Goal: Find specific page/section: Find specific page/section

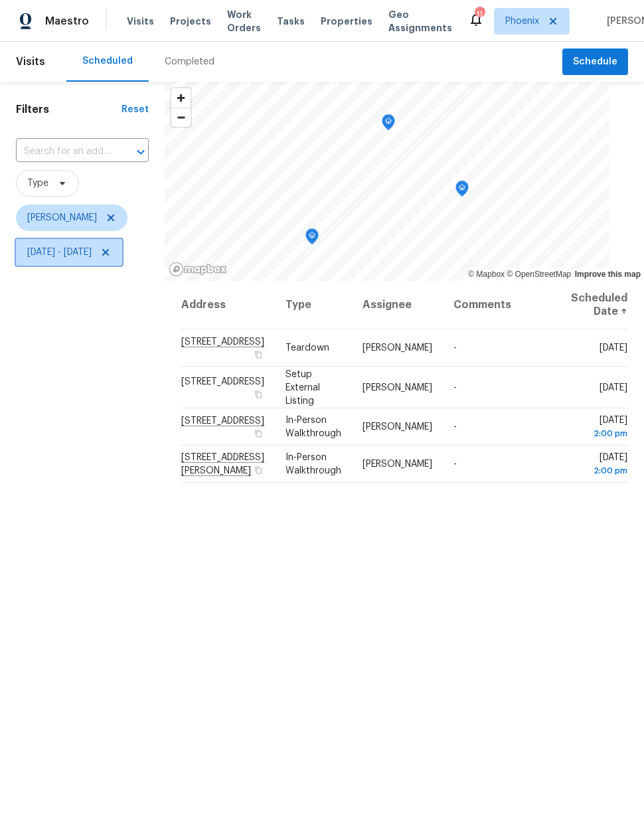
click at [92, 252] on span "Sun, Aug 03 - Wed, Aug 13" at bounding box center [59, 252] width 64 height 13
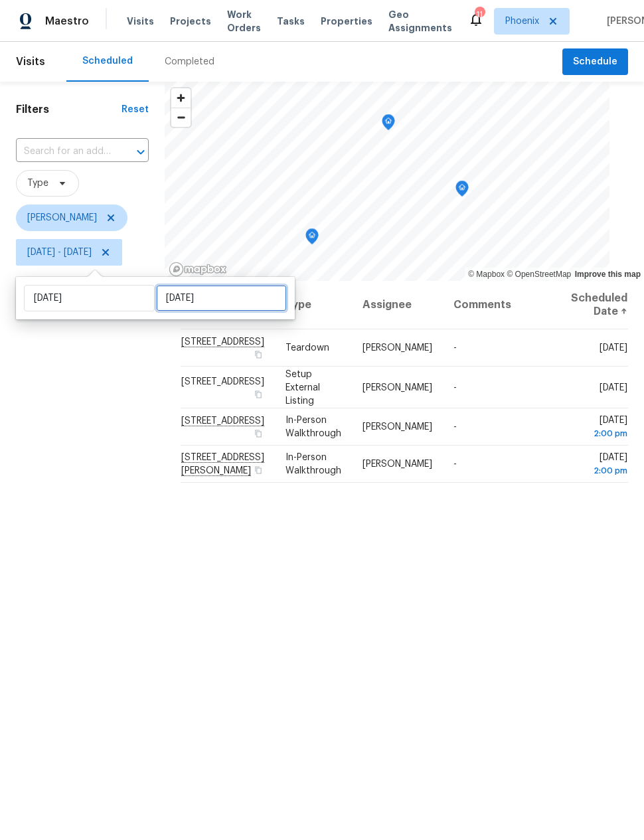
click at [202, 298] on input "[DATE]" at bounding box center [221, 298] width 131 height 27
select select "7"
select select "2025"
select select "8"
select select "2025"
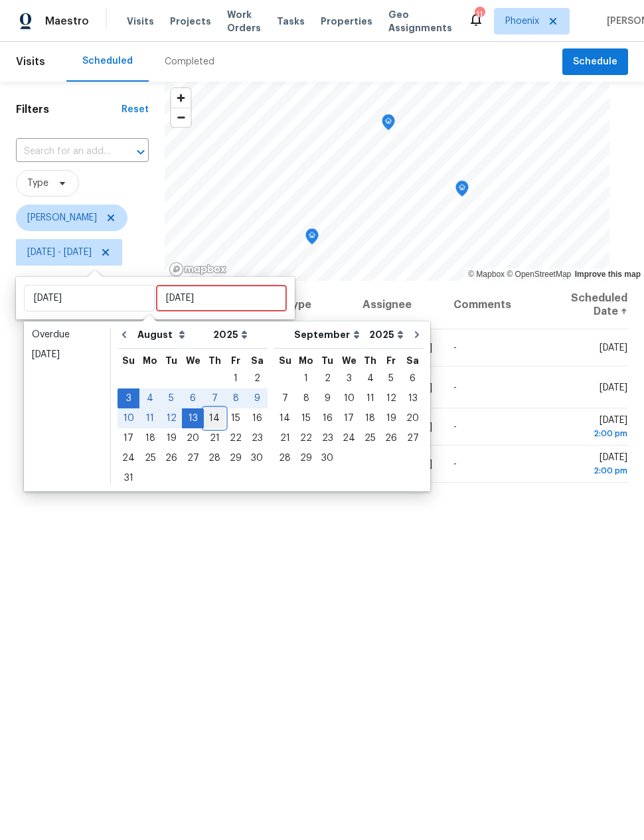
click at [211, 420] on div "14" at bounding box center [214, 418] width 21 height 19
type input "[DATE]"
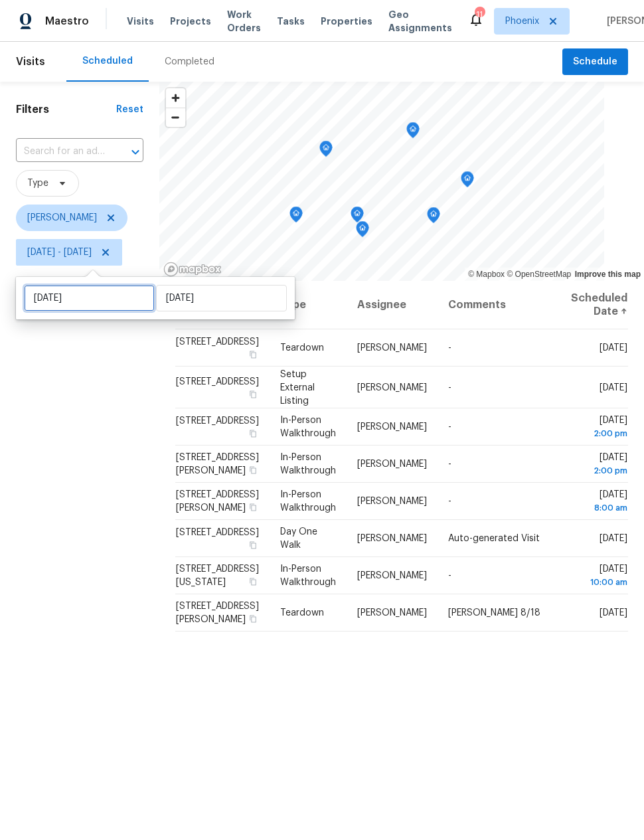
click at [116, 300] on input "Sun, Aug 03" at bounding box center [89, 298] width 131 height 27
select select "7"
select select "2025"
select select "8"
select select "2025"
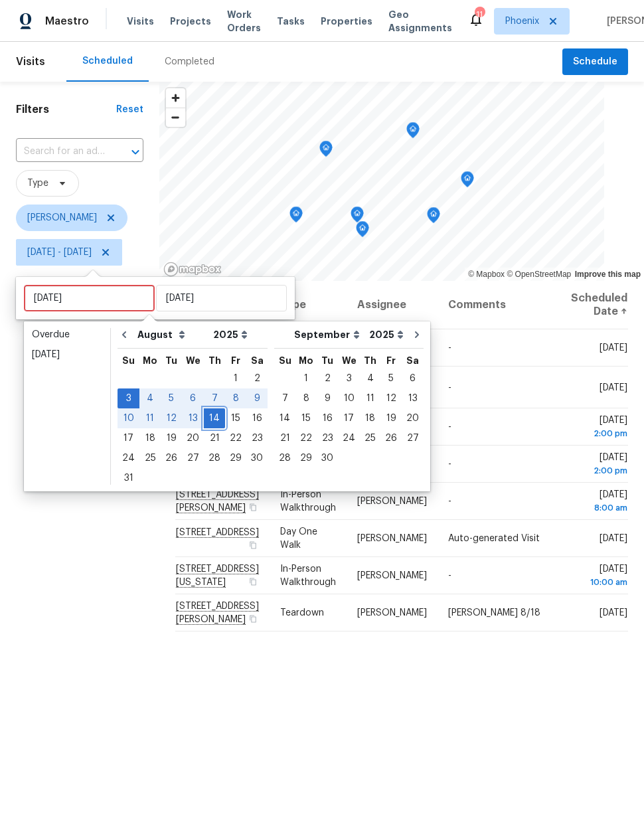
click at [215, 420] on div "14" at bounding box center [214, 418] width 21 height 19
type input "[DATE]"
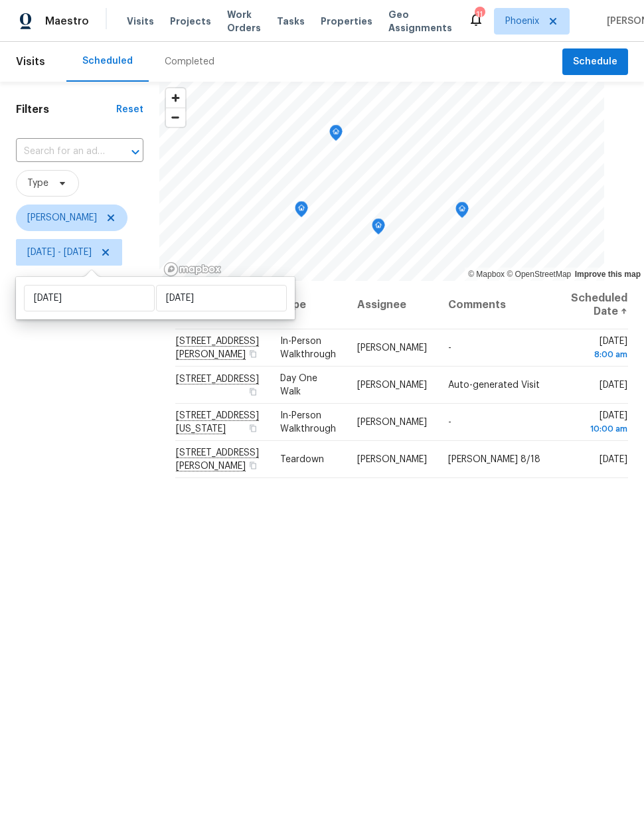
click at [492, 609] on div "Address Type Assignee Comments Scheduled Date ↑ 26053 W Tonopah Dr, Buckeye, AZ…" at bounding box center [401, 617] width 485 height 672
click at [342, 133] on icon "Map marker" at bounding box center [336, 133] width 12 height 15
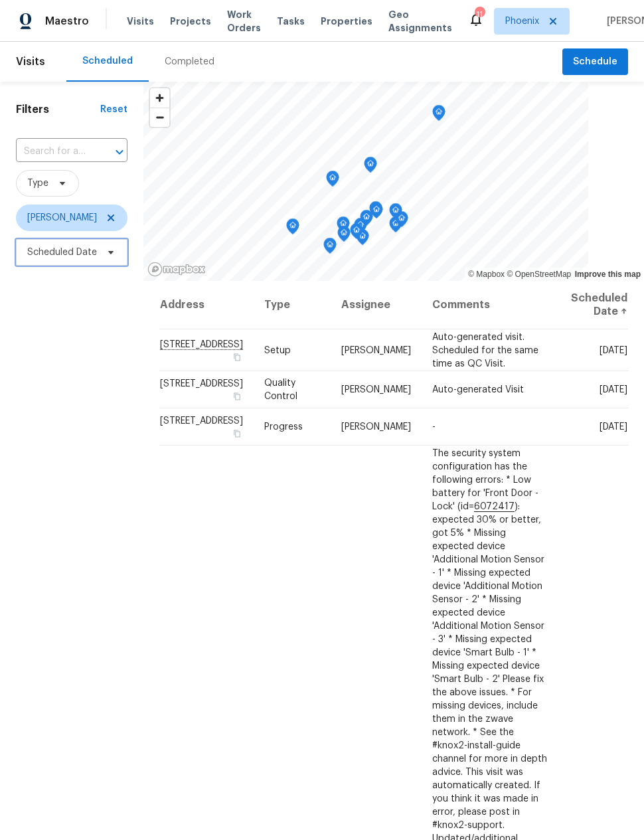
click at [98, 252] on span "Scheduled Date" at bounding box center [72, 252] width 112 height 27
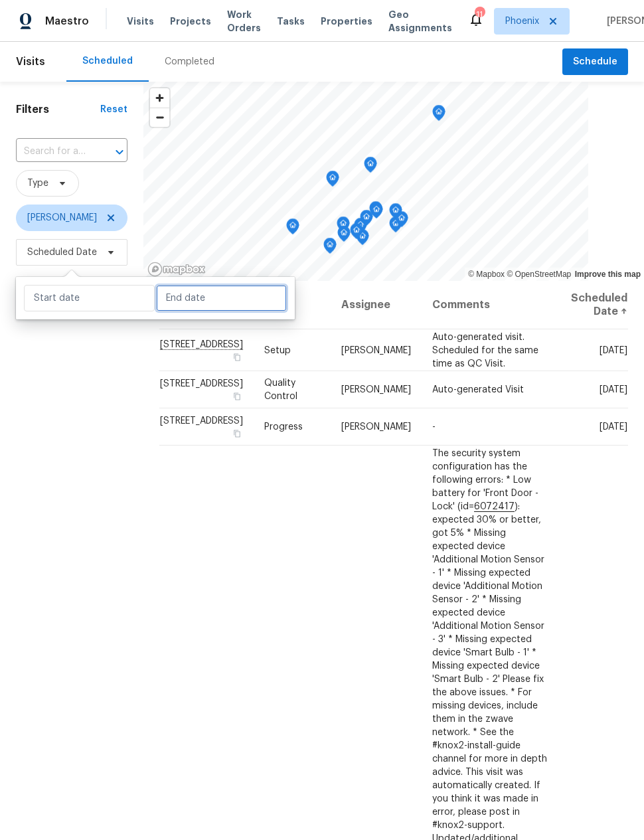
click at [234, 294] on input "text" at bounding box center [221, 298] width 131 height 27
select select "7"
select select "2025"
select select "8"
select select "2025"
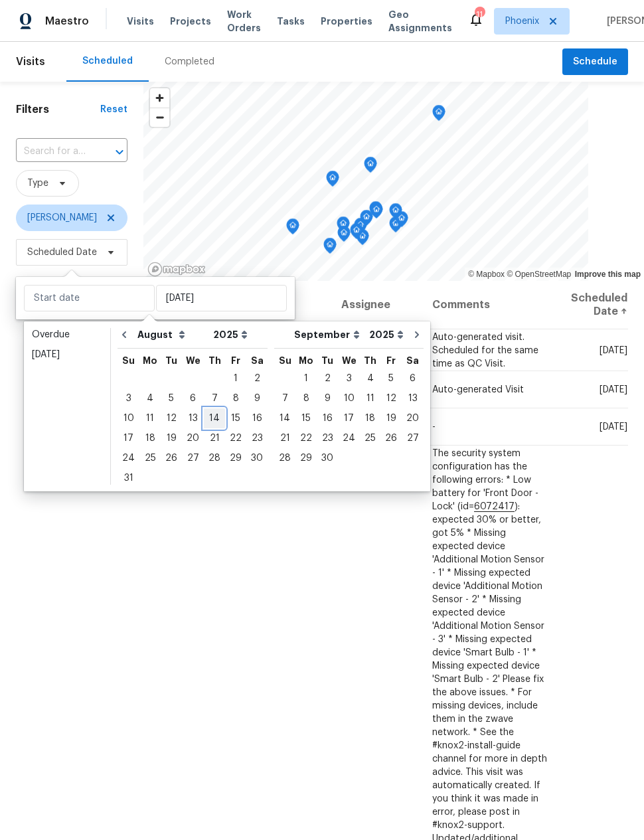
click at [214, 415] on div "14" at bounding box center [214, 418] width 21 height 19
type input "[DATE]"
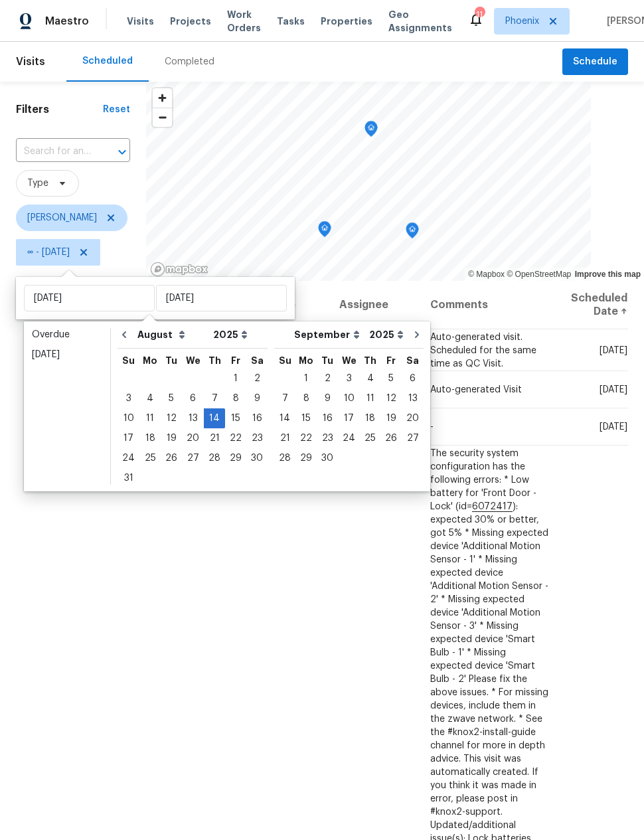
click at [185, 416] on div "13" at bounding box center [193, 418] width 22 height 19
type input "Wed, Aug 13"
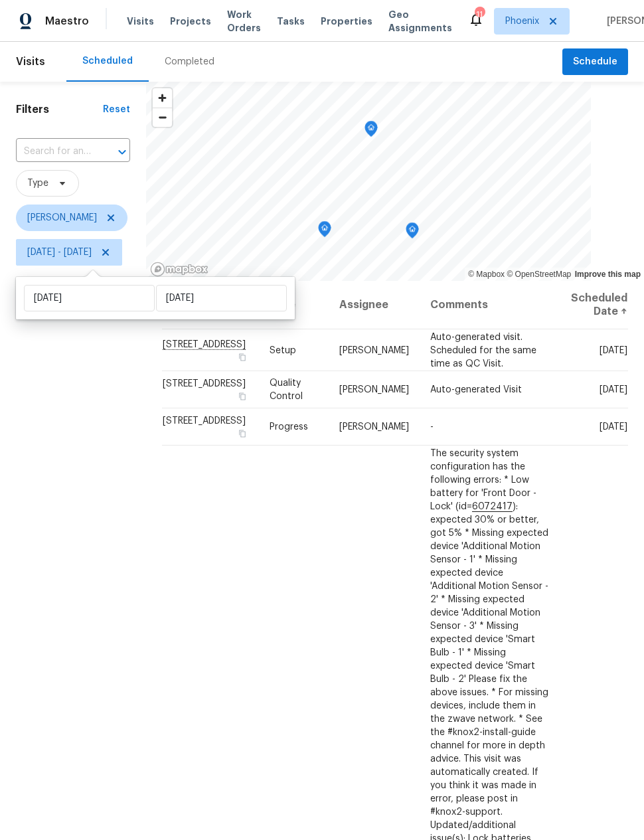
click at [128, 602] on div "Filters Reset ​ Type Jeremy Van Kirk Wed, Aug 13 - Thu, Aug 14" at bounding box center [73, 517] width 146 height 871
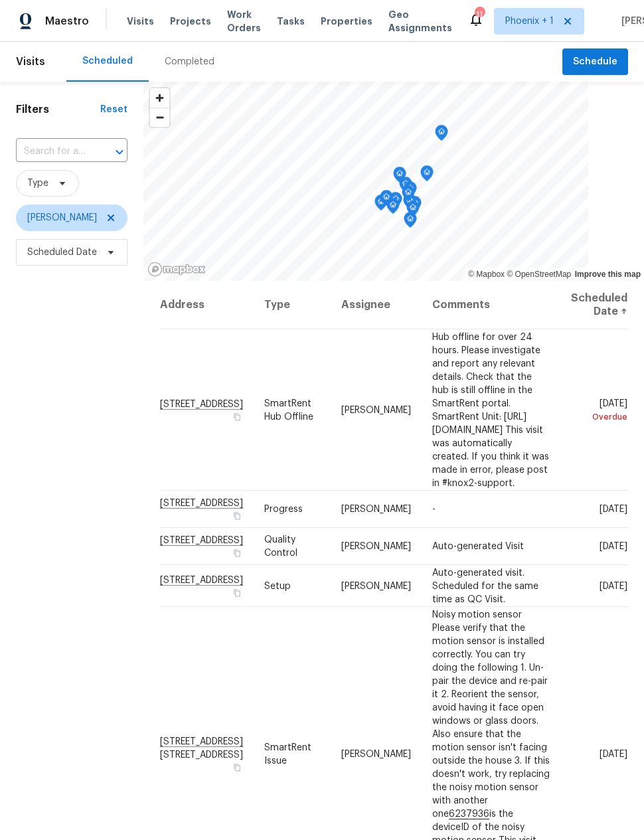
scroll to position [0, 22]
click at [72, 602] on div "Filters Reset ​ Type [PERSON_NAME] Scheduled Date" at bounding box center [71, 517] width 143 height 871
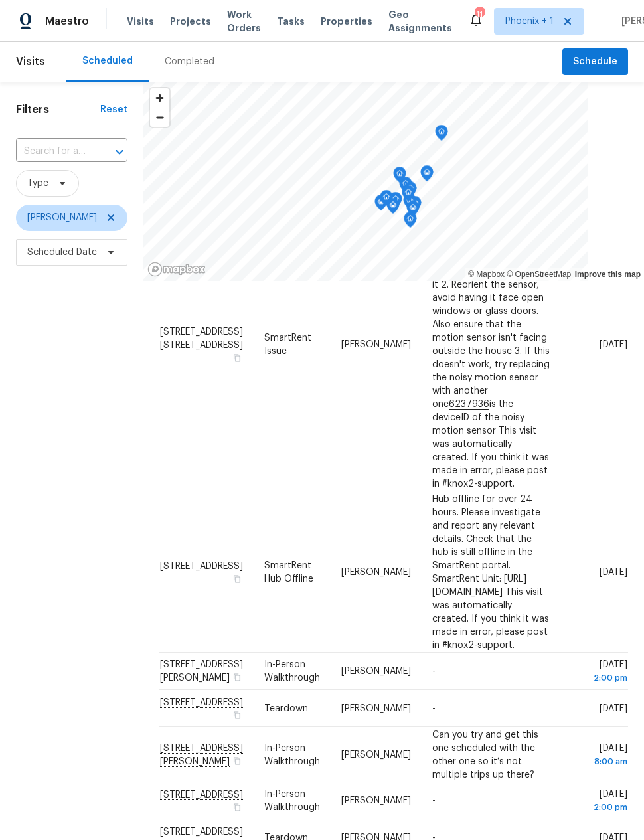
scroll to position [4, 0]
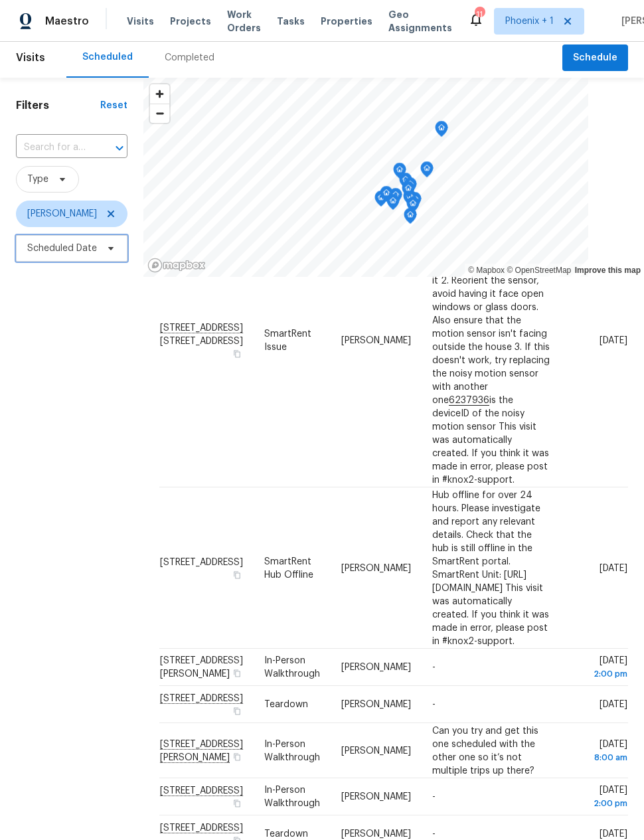
click at [92, 248] on span "Scheduled Date" at bounding box center [62, 248] width 70 height 13
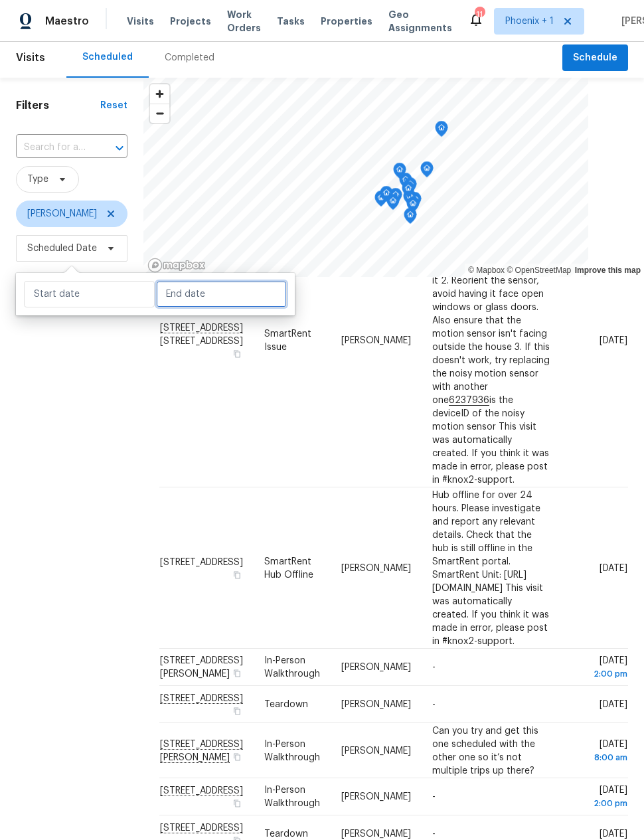
click at [209, 306] on input "text" at bounding box center [221, 294] width 131 height 27
select select "7"
select select "2025"
select select "8"
select select "2025"
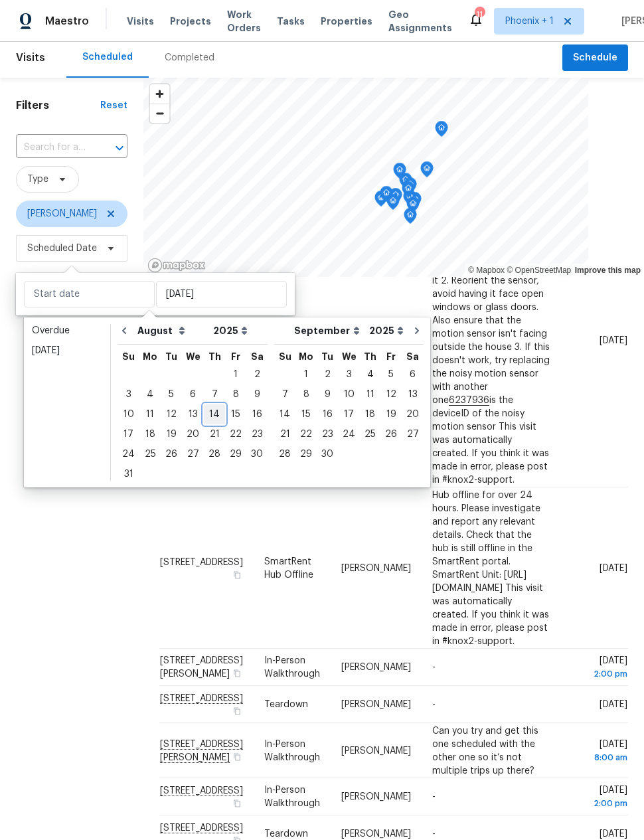
click at [211, 413] on div "14" at bounding box center [214, 414] width 21 height 19
type input "[DATE]"
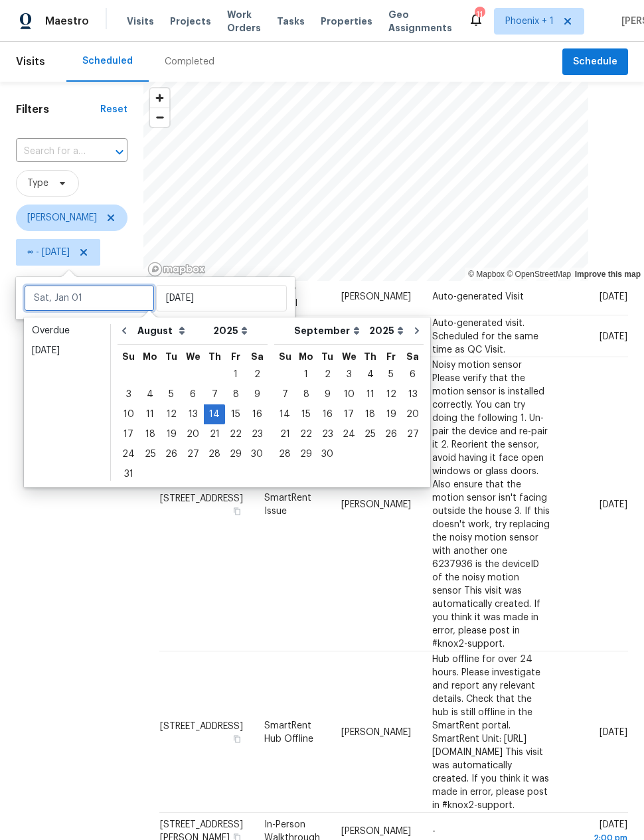
scroll to position [102, 12]
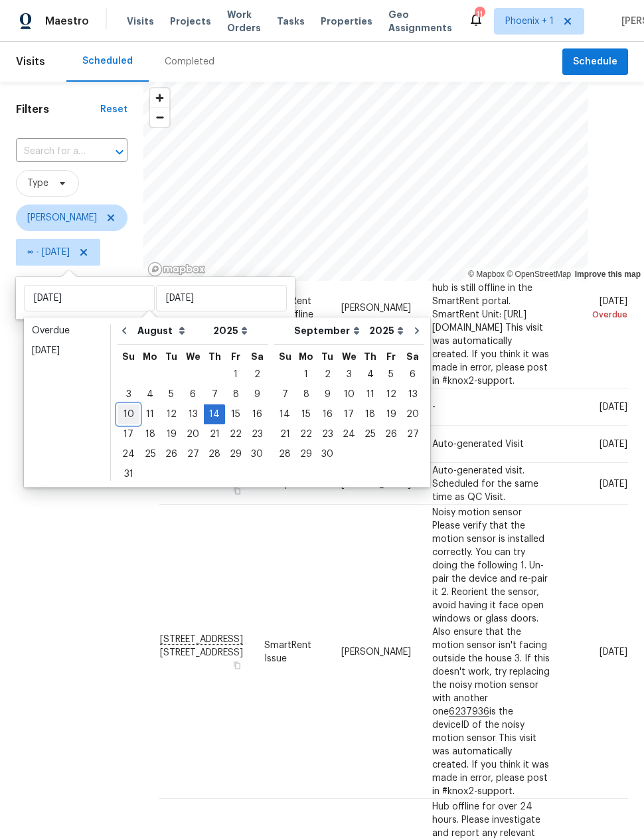
click at [127, 411] on div "10" at bounding box center [129, 414] width 22 height 19
type input "Sun, Aug 10"
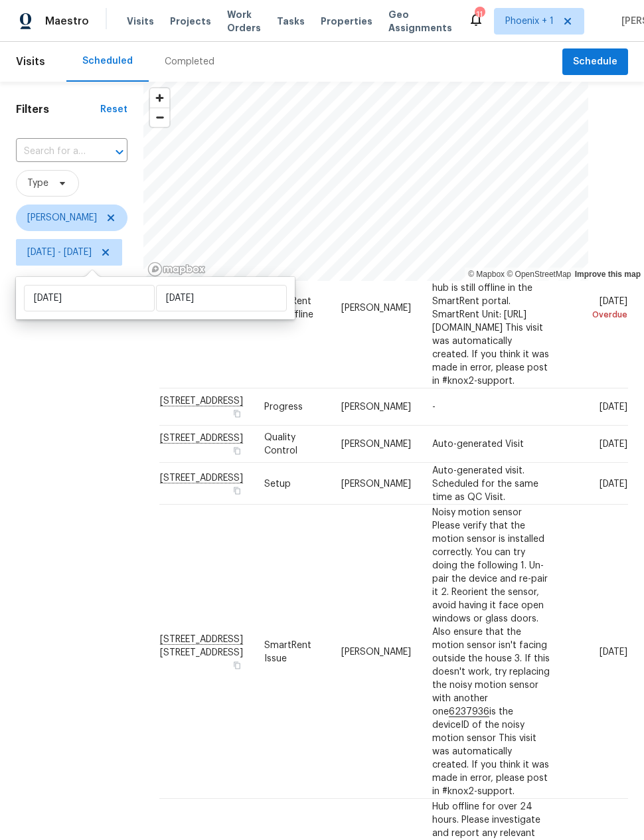
click at [116, 504] on div "Filters Reset ​ Type Eric Scott Sun, Aug 10 - Thu, Aug 14" at bounding box center [71, 517] width 143 height 871
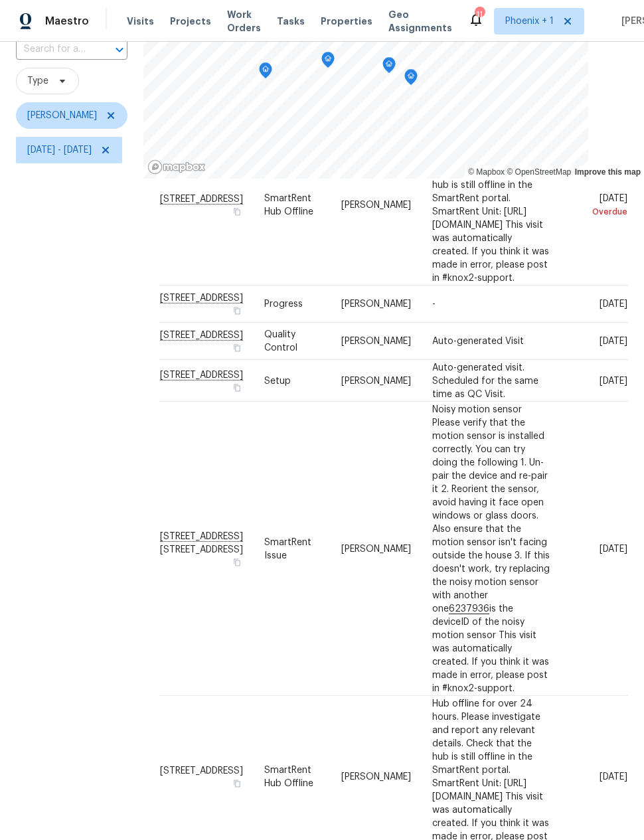
scroll to position [102, 3]
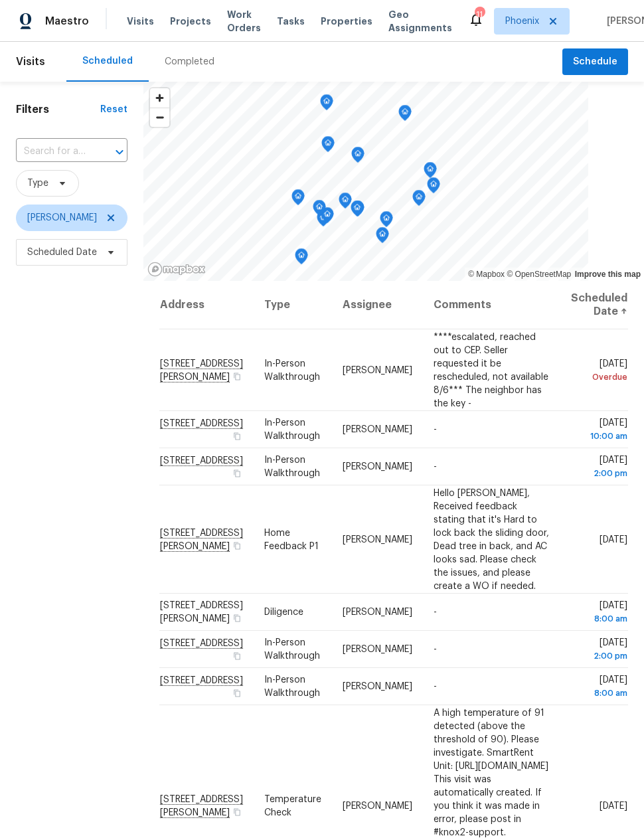
scroll to position [0, 21]
click at [96, 647] on div "Filters Reset ​ Type [PERSON_NAME] Scheduled Date" at bounding box center [71, 517] width 143 height 871
